Goal: Find specific page/section

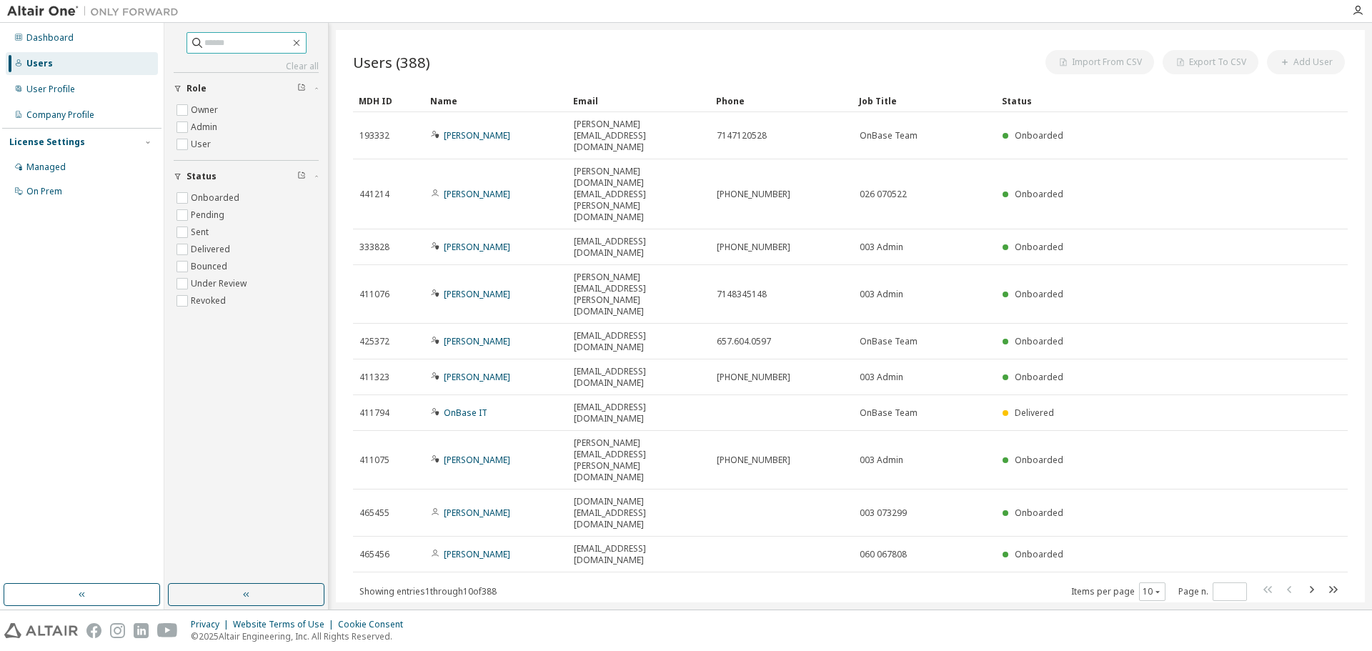
click at [224, 49] on input "text" at bounding box center [247, 43] width 86 height 14
paste input "******"
type input "******"
